Goal: Check status: Check status

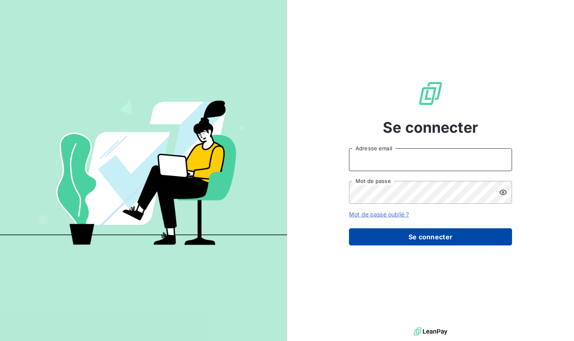
type input "[EMAIL_ADDRESS][PERSON_NAME][DOMAIN_NAME]"
click at [443, 239] on button "Se connecter" at bounding box center [430, 236] width 163 height 17
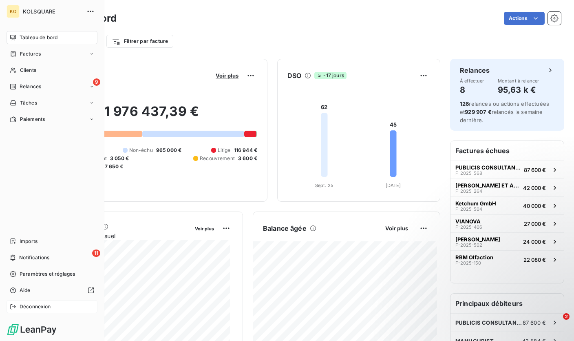
click at [31, 307] on span "Déconnexion" at bounding box center [35, 306] width 31 height 7
